Goal: Book appointment/travel/reservation

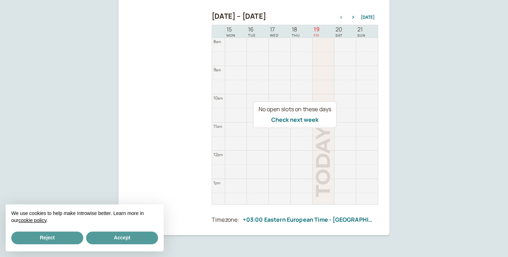
scroll to position [316, 0]
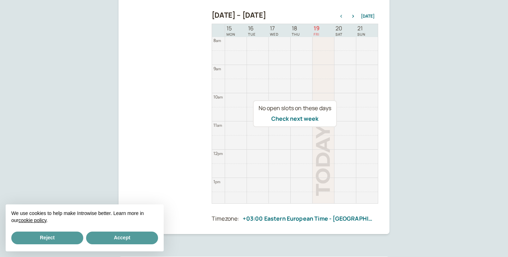
click at [321, 148] on div "No open slots on these days Check next week" at bounding box center [295, 114] width 167 height 180
click at [306, 118] on button "Check next week" at bounding box center [294, 118] width 47 height 6
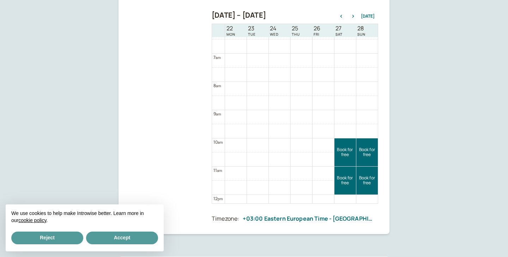
scroll to position [179, 0]
click at [344, 17] on icon "button" at bounding box center [341, 16] width 8 height 3
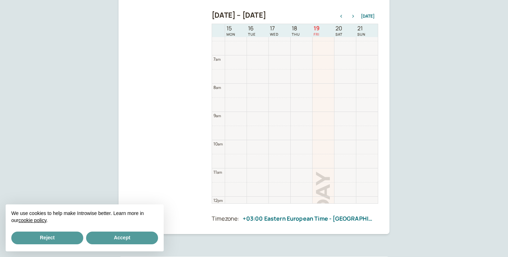
scroll to position [226, 0]
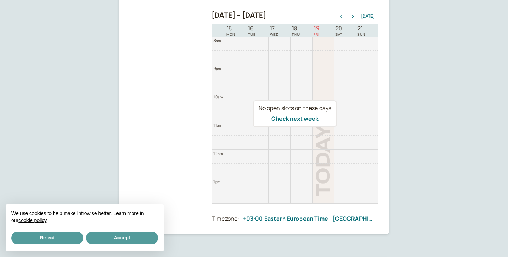
click at [318, 92] on div "No open slots on these days Check next week" at bounding box center [295, 114] width 167 height 180
drag, startPoint x: 325, startPoint y: 140, endPoint x: 324, endPoint y: 149, distance: 8.8
click at [325, 141] on div "No open slots on these days Check next week" at bounding box center [295, 114] width 167 height 180
drag, startPoint x: 324, startPoint y: 158, endPoint x: 329, endPoint y: 151, distance: 9.0
click at [324, 158] on div "No open slots on these days Check next week" at bounding box center [295, 114] width 167 height 180
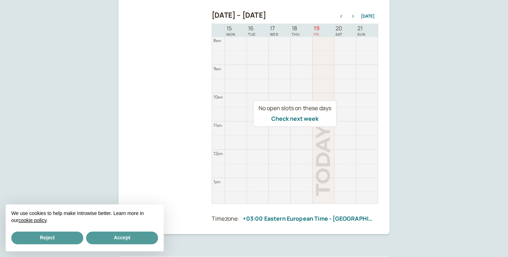
click at [357, 16] on icon "button" at bounding box center [353, 16] width 8 height 3
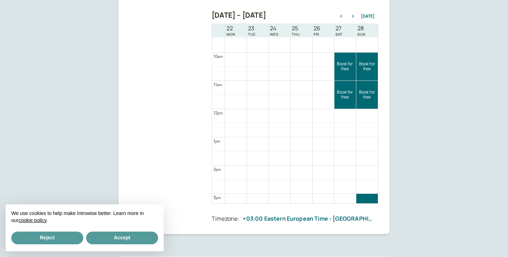
scroll to position [263, 0]
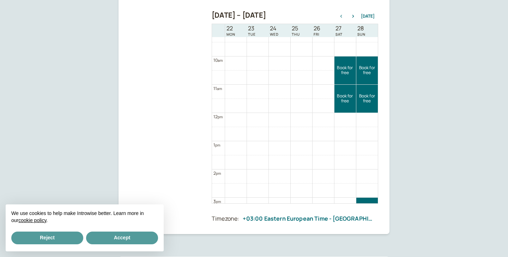
click at [343, 18] on icon "button" at bounding box center [341, 16] width 8 height 3
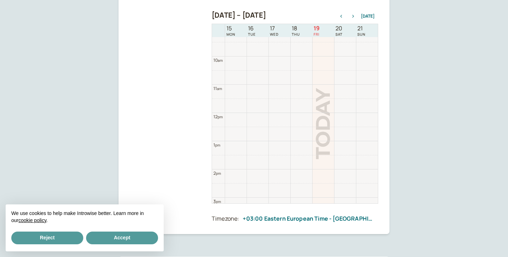
scroll to position [226, 0]
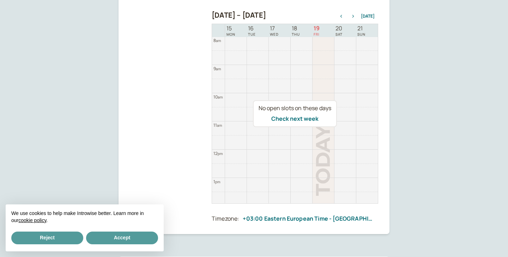
click at [354, 15] on icon "button" at bounding box center [353, 16] width 8 height 3
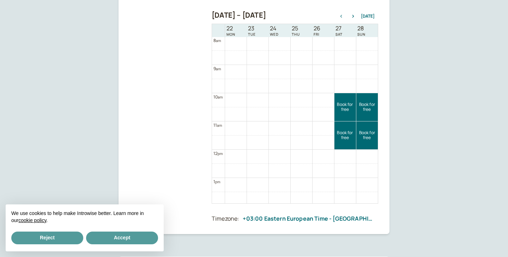
click at [344, 18] on icon "button" at bounding box center [341, 16] width 8 height 3
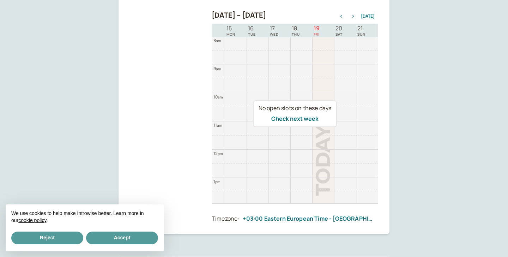
click at [357, 17] on icon "button" at bounding box center [353, 16] width 8 height 3
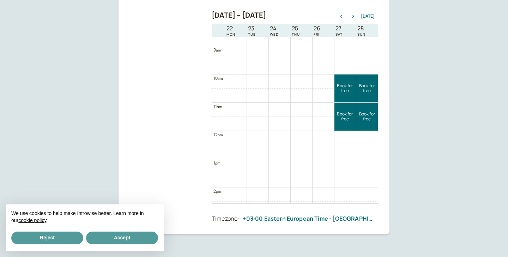
scroll to position [245, 0]
click at [346, 115] on link "Book for free free" at bounding box center [346, 117] width 22 height 28
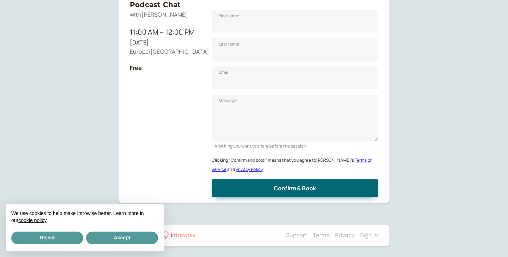
scroll to position [88, 0]
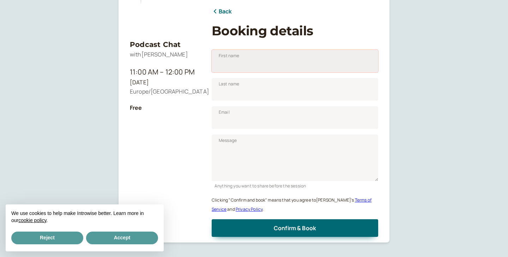
click at [246, 53] on input "First name" at bounding box center [295, 61] width 167 height 23
drag, startPoint x: 274, startPoint y: 63, endPoint x: 241, endPoint y: 61, distance: 33.2
click at [241, 61] on input "[PERSON_NAME]" at bounding box center [295, 61] width 167 height 23
type input "[PERSON_NAME]"
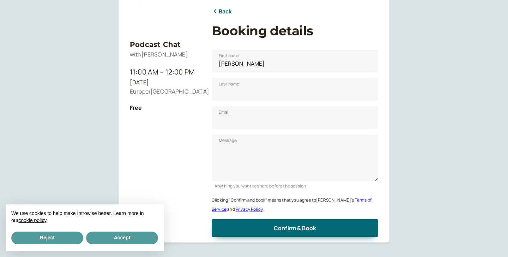
click at [237, 101] on div "Email" at bounding box center [295, 115] width 167 height 28
click at [243, 94] on input "Last name" at bounding box center [295, 89] width 167 height 23
paste input "Bonaldo"
type input "Bonaldo"
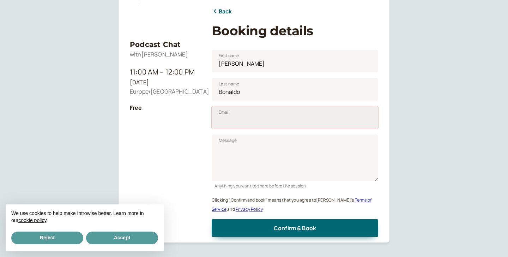
click at [251, 121] on input "Email" at bounding box center [295, 117] width 167 height 23
type input "[EMAIL_ADDRESS][DOMAIN_NAME]"
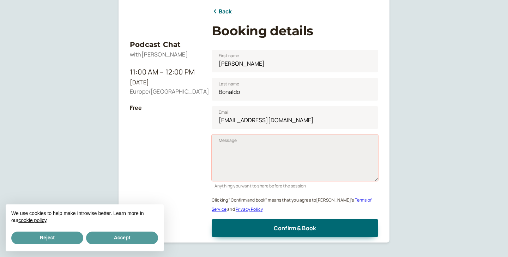
click at [252, 143] on textarea "Message" at bounding box center [295, 158] width 167 height 47
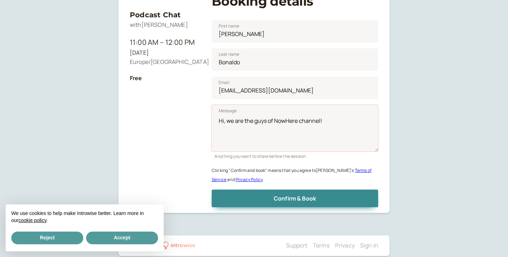
scroll to position [127, 0]
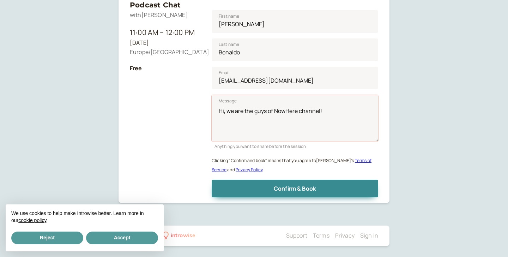
type textarea "Hi, we are the guys of NowHere channel!"
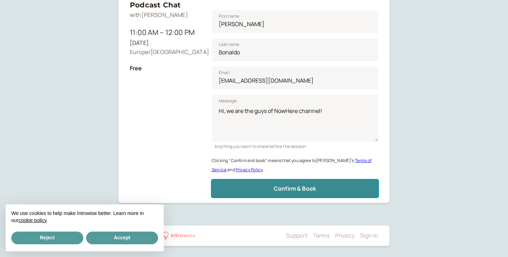
click at [316, 185] on span "Confirm & Book" at bounding box center [295, 189] width 42 height 8
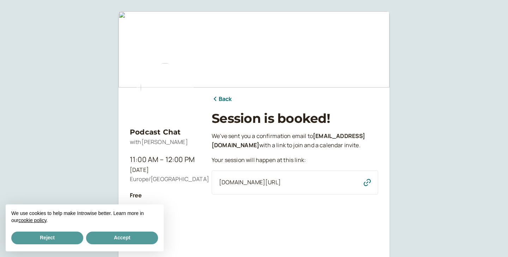
scroll to position [58, 0]
